Goal: Task Accomplishment & Management: Manage account settings

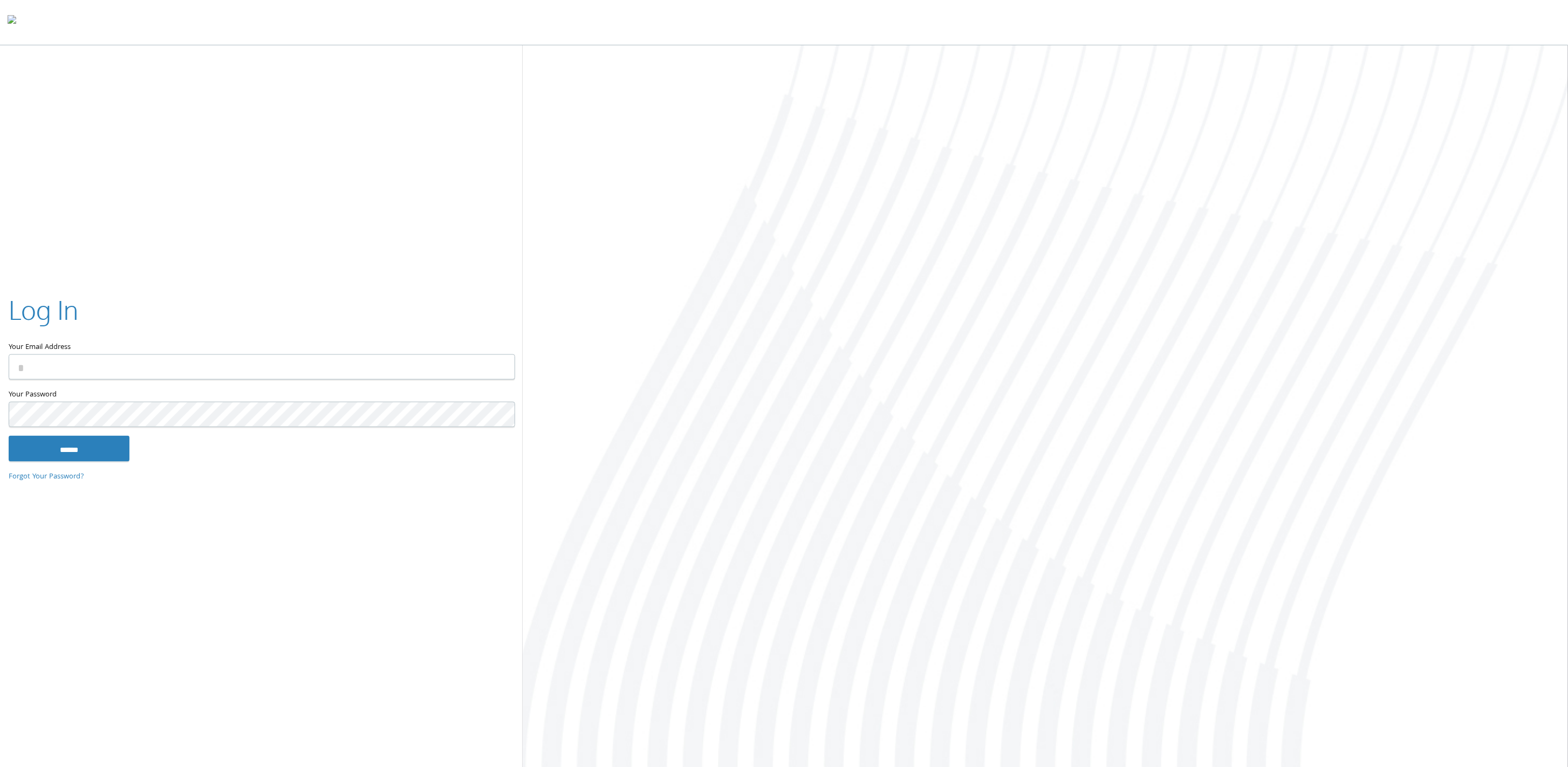
click at [226, 373] on input "Your Email Address" at bounding box center [262, 367] width 506 height 25
type input "**********"
click at [46, 445] on input "******" at bounding box center [69, 448] width 121 height 26
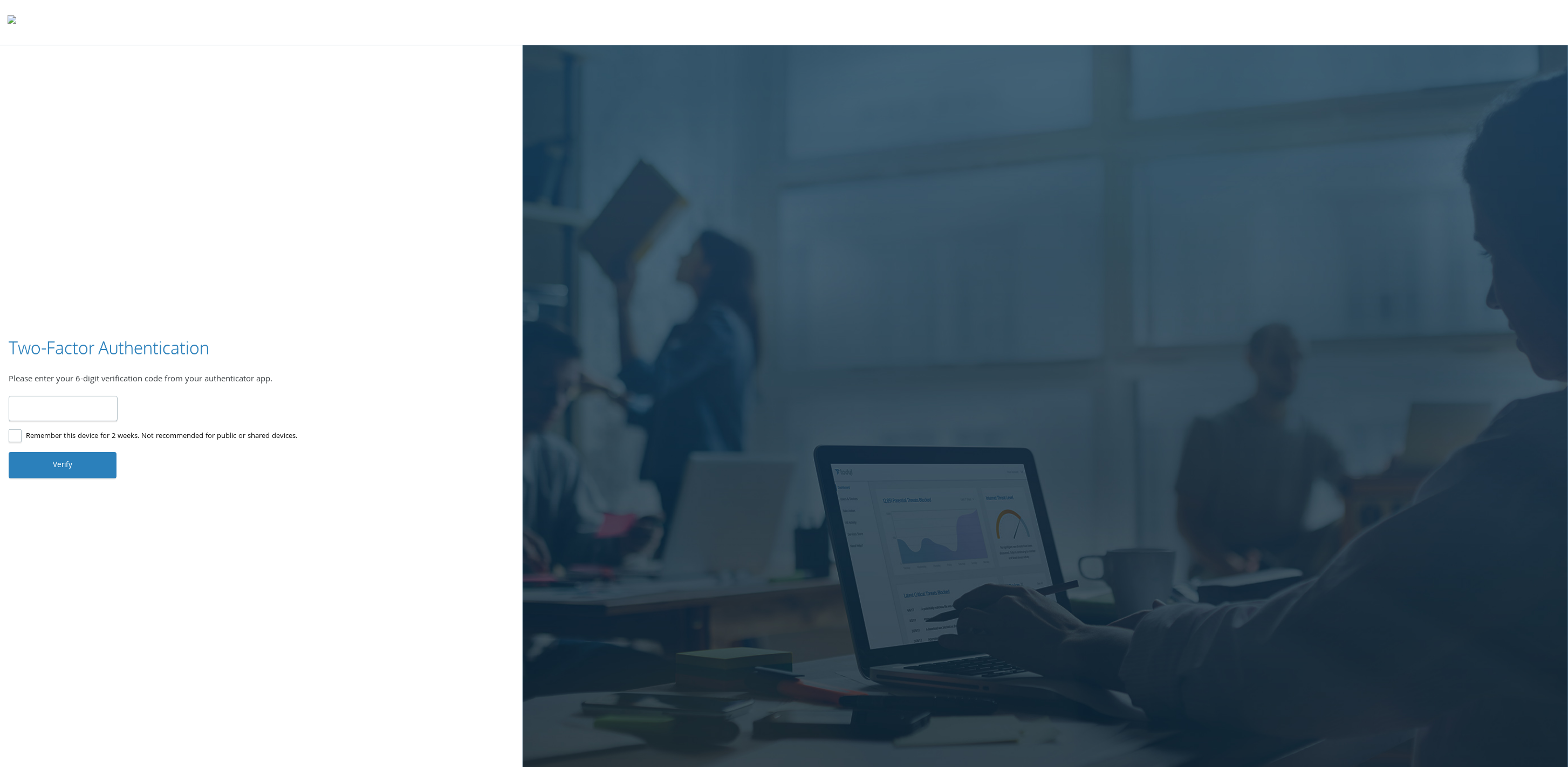
type input "******"
